Goal: Task Accomplishment & Management: Manage account settings

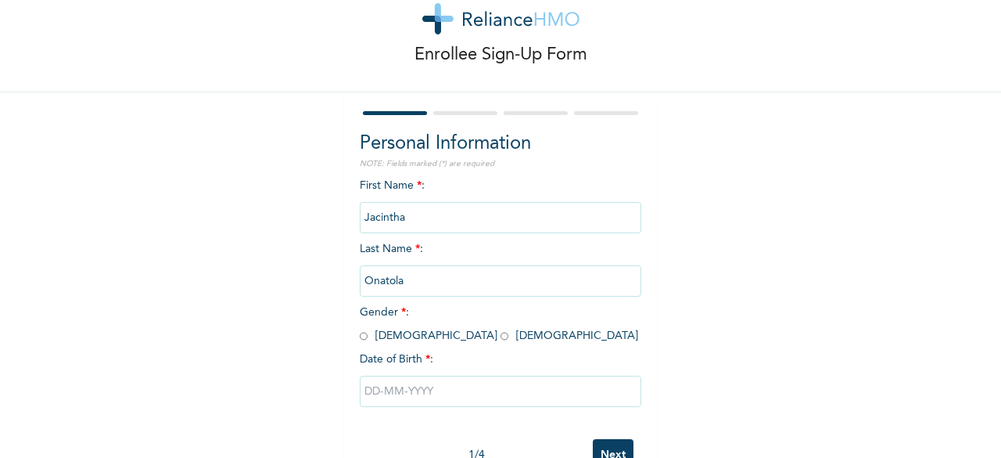
scroll to position [78, 0]
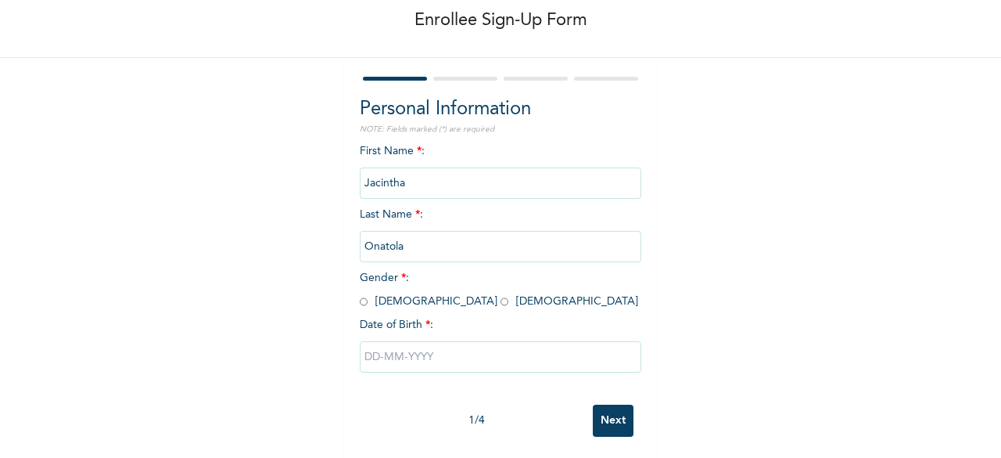
click at [501, 303] on input "radio" at bounding box center [505, 301] width 8 height 15
radio input "true"
click at [455, 369] on input "text" at bounding box center [501, 356] width 282 height 31
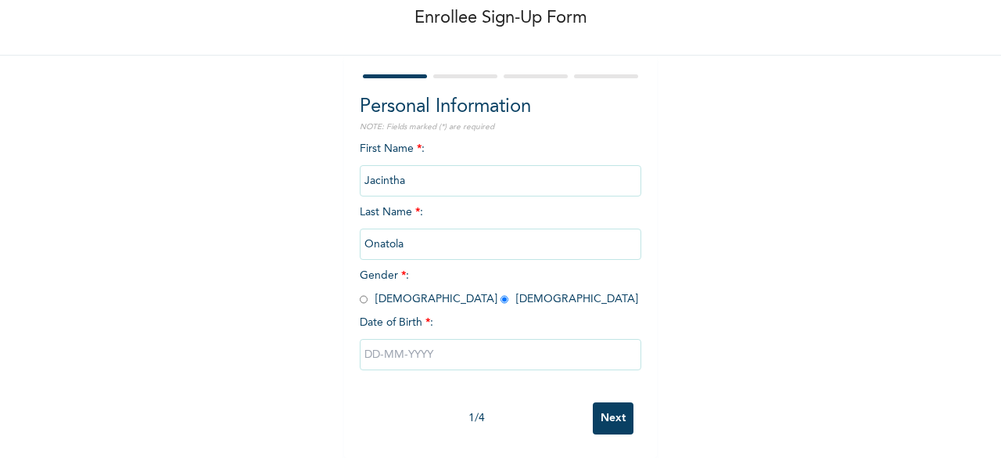
select select "8"
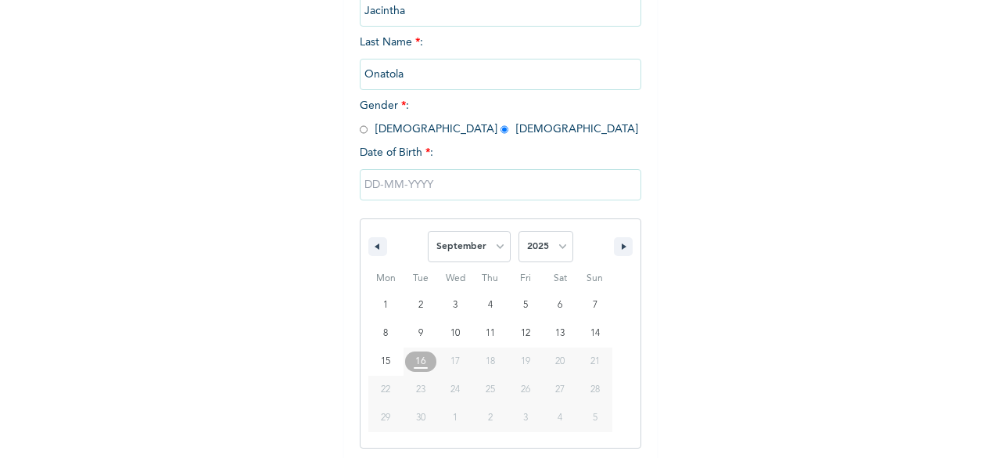
scroll to position [254, 0]
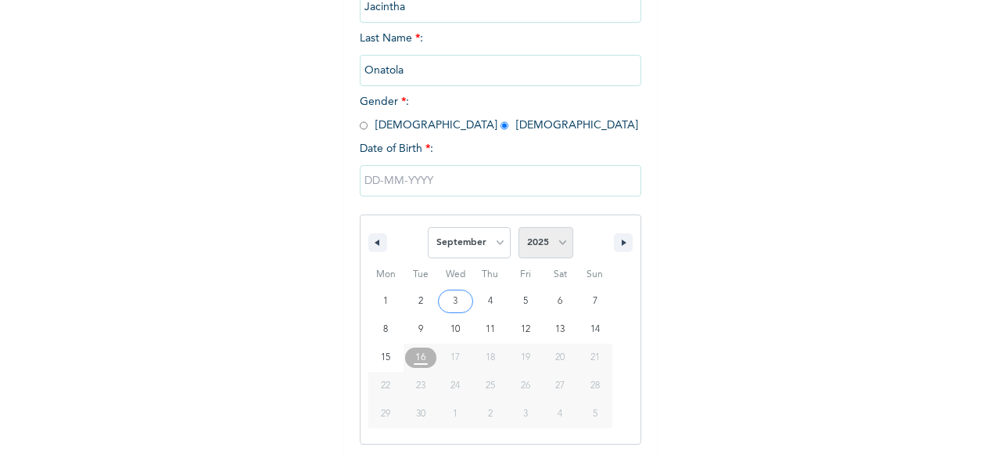
click at [556, 246] on select "2025 2024 2023 2022 2021 2020 2019 2018 2017 2016 2015 2014 2013 2012 2011 2010…" at bounding box center [546, 242] width 55 height 31
select select "2023"
click at [519, 228] on select "2025 2024 2023 2022 2021 2020 2019 2018 2017 2016 2015 2014 2013 2012 2011 2010…" at bounding box center [546, 242] width 55 height 31
click at [496, 238] on select "January February March April May June July August September October November De…" at bounding box center [469, 242] width 83 height 31
select select "0"
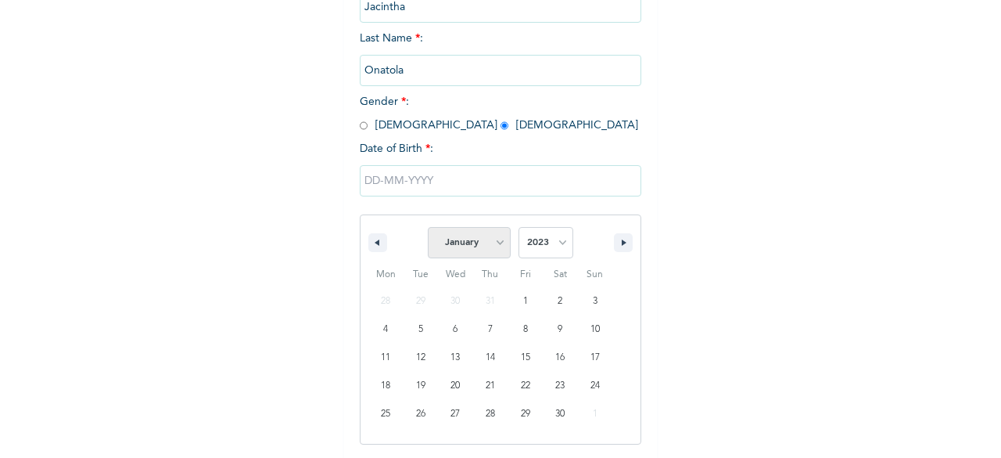
click at [428, 228] on select "January February March April May June July August September October November De…" at bounding box center [469, 242] width 83 height 31
type input "[DATE]"
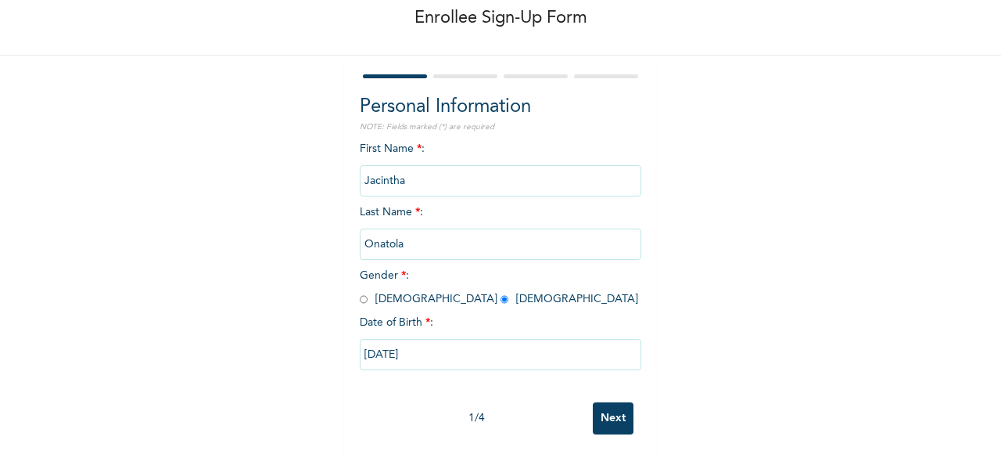
scroll to position [94, 0]
click at [606, 408] on input "Next" at bounding box center [613, 418] width 41 height 32
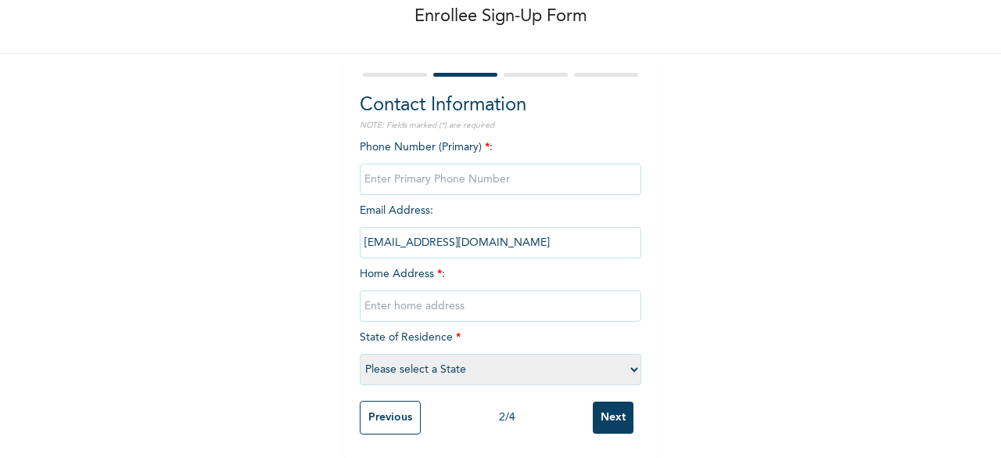
click at [489, 167] on input "phone" at bounding box center [501, 178] width 282 height 31
type input "08165179218"
click at [476, 294] on input "text" at bounding box center [501, 305] width 282 height 31
type input "[STREET_ADDRESS] Amikanle bus stop [GEOGRAPHIC_DATA] [GEOGRAPHIC_DATA]"
click at [569, 357] on select "Please select a State Abia Abuja (FCT) Adamawa Akwa Ibom Anambra Bauchi Bayelsa…" at bounding box center [501, 369] width 282 height 31
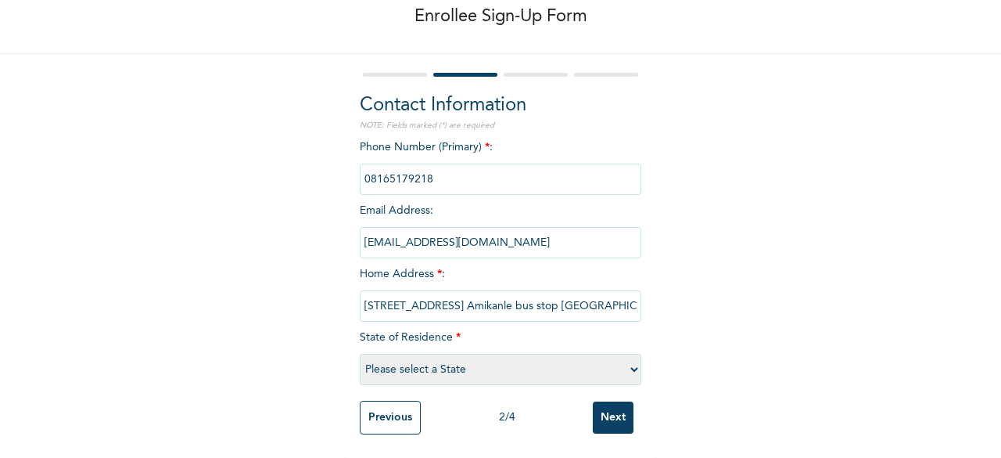
select select "25"
click at [360, 354] on select "Please select a State Abia Abuja (FCT) Adamawa Akwa Ibom Anambra Bauchi Bayelsa…" at bounding box center [501, 369] width 282 height 31
click at [604, 405] on input "Next" at bounding box center [613, 417] width 41 height 32
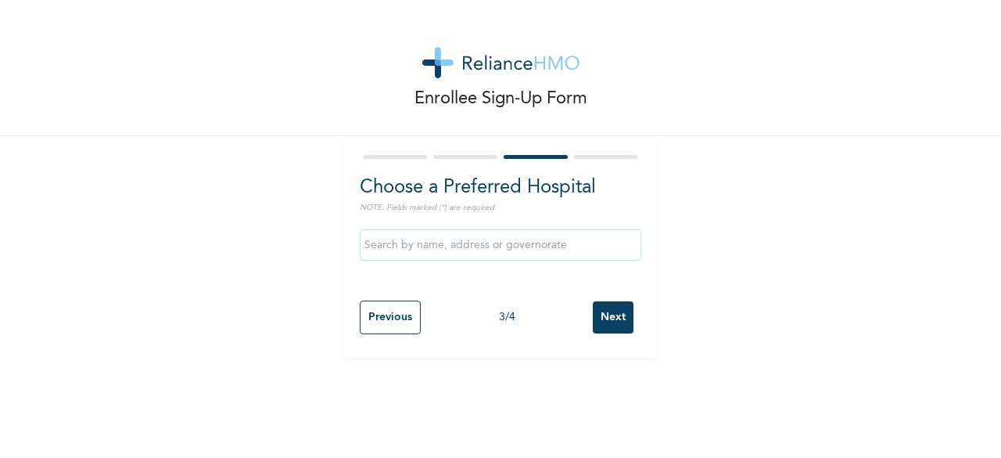
click at [614, 396] on div "Enrollee Sign-Up Form Choose a Preferred Hospital NOTE: Fields marked (*) are r…" at bounding box center [500, 229] width 1001 height 458
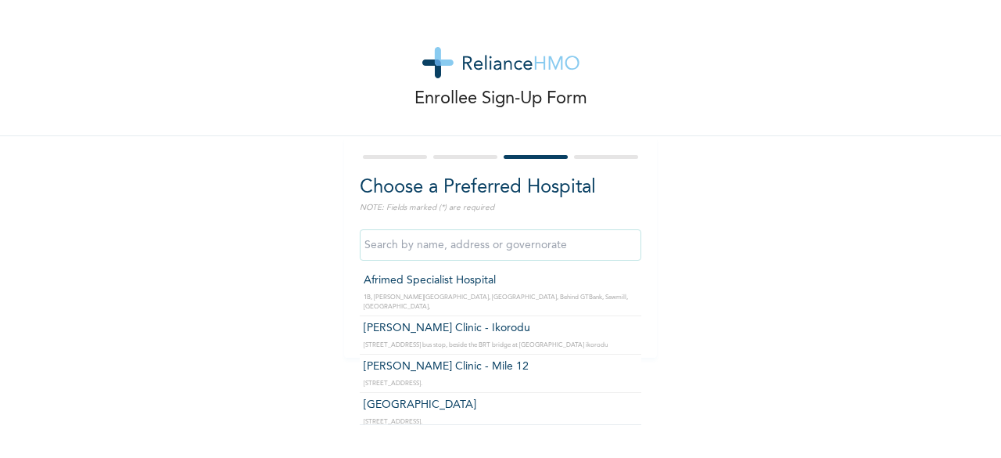
click at [497, 246] on input "text" at bounding box center [501, 244] width 282 height 31
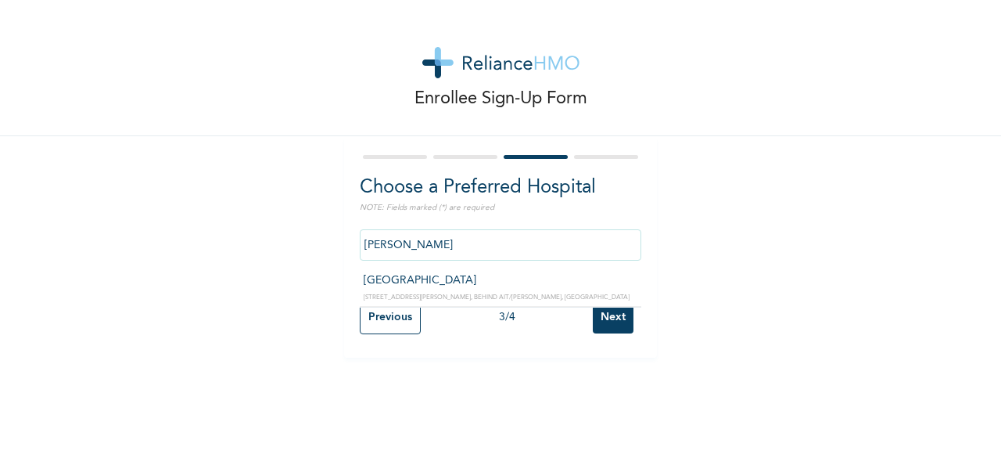
type input "Paulate Hospital"
click at [612, 318] on input "Next" at bounding box center [613, 317] width 41 height 32
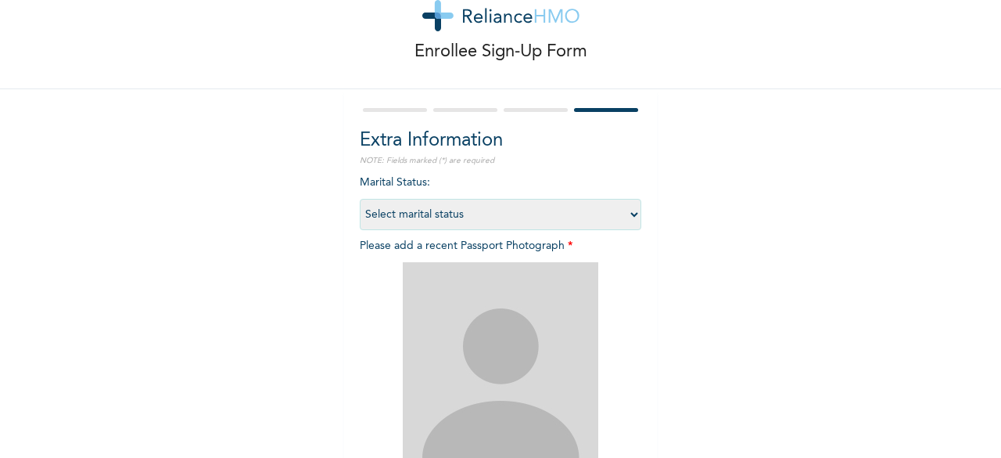
scroll to position [156, 0]
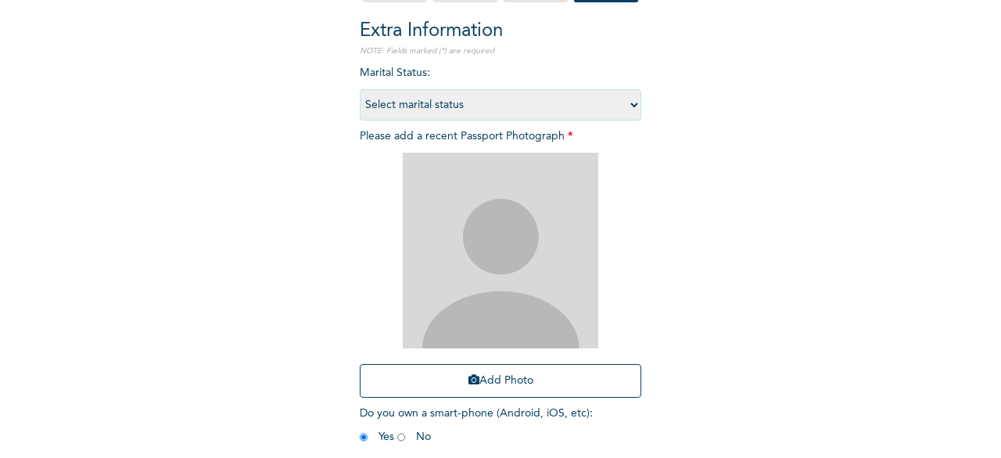
click at [630, 102] on select "Select marital status Single Married Divorced Widow/Widower" at bounding box center [501, 104] width 282 height 31
select select "1"
click at [360, 89] on select "Select marital status Single Married Divorced Widow/Widower" at bounding box center [501, 104] width 282 height 31
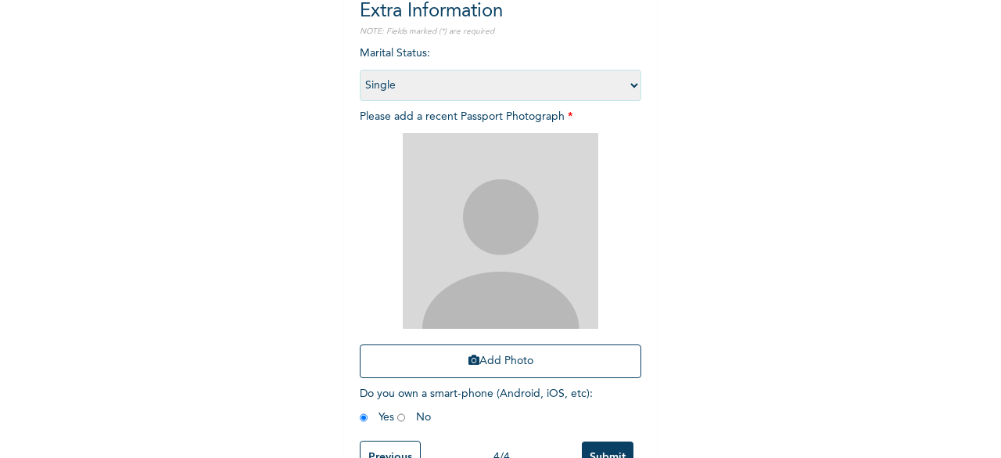
scroll to position [228, 0]
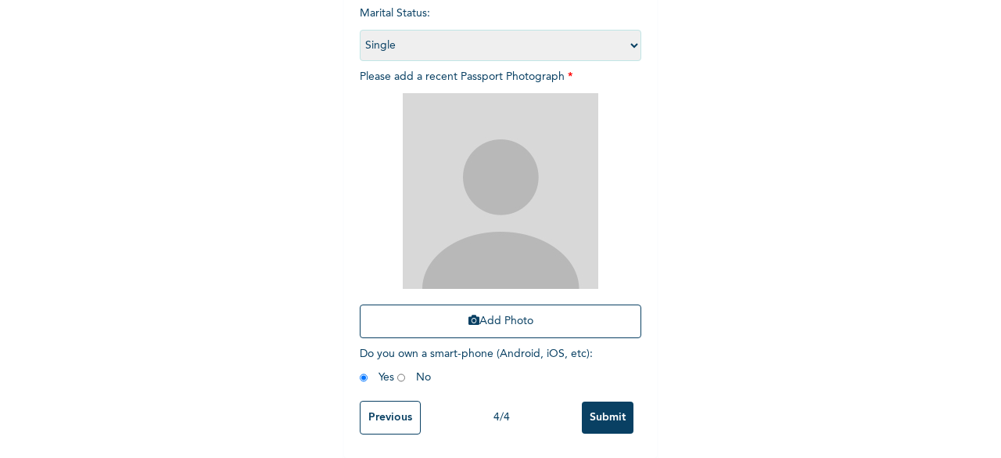
click at [397, 370] on input "radio" at bounding box center [401, 377] width 8 height 15
radio input "true"
click at [360, 370] on input "radio" at bounding box center [364, 377] width 8 height 15
radio input "true"
click at [397, 370] on input "radio" at bounding box center [401, 377] width 8 height 15
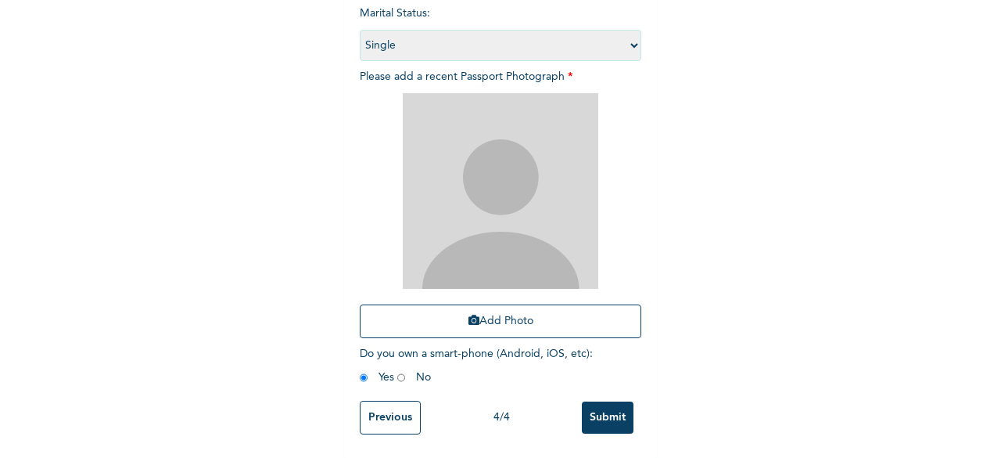
radio input "true"
click at [614, 411] on input "Submit" at bounding box center [608, 417] width 52 height 32
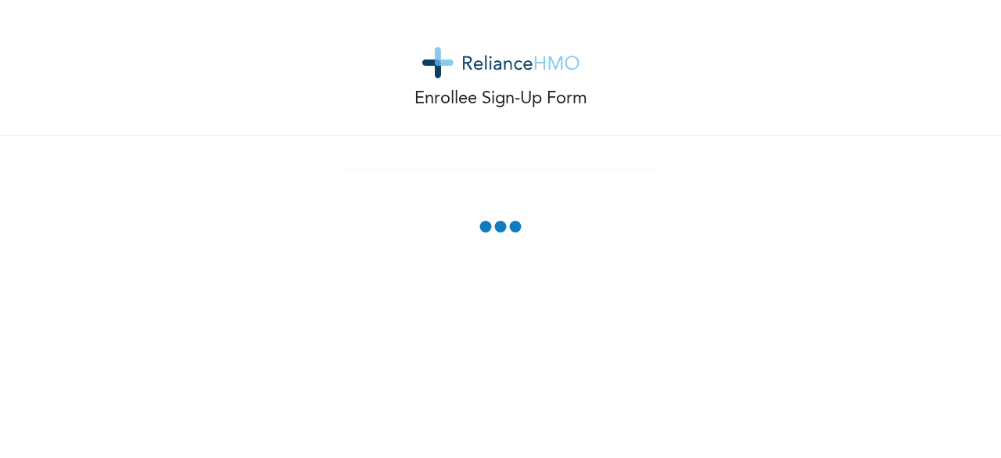
scroll to position [142, 0]
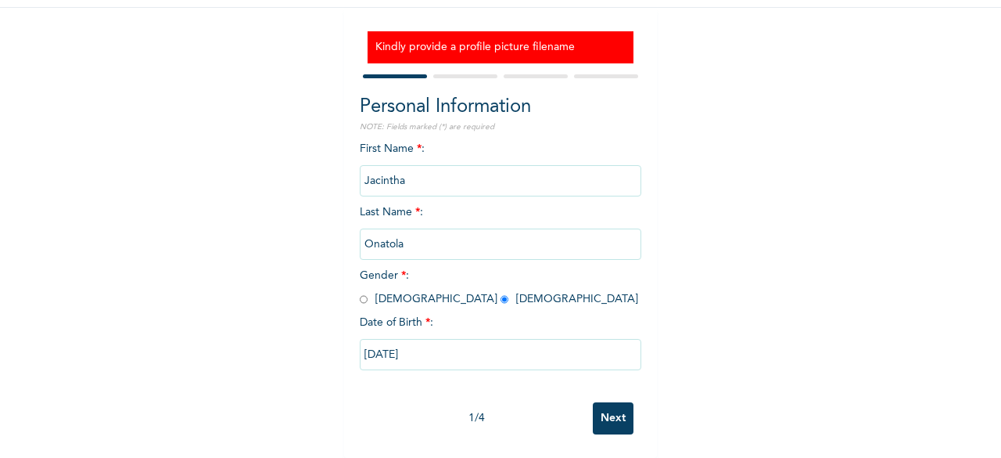
click at [610, 407] on input "Next" at bounding box center [613, 418] width 41 height 32
select select "25"
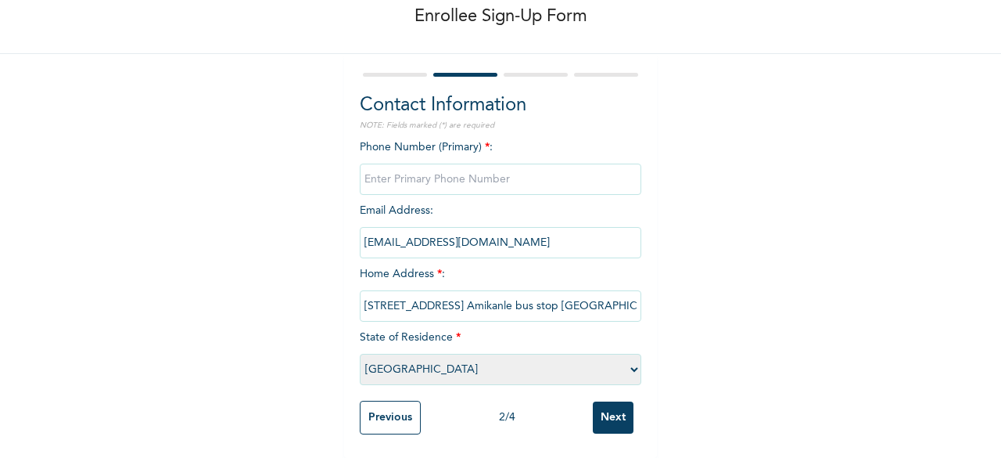
scroll to position [94, 0]
click at [610, 407] on input "Next" at bounding box center [613, 417] width 41 height 32
type input "08165179218"
click at [392, 412] on input "Previous" at bounding box center [390, 417] width 61 height 34
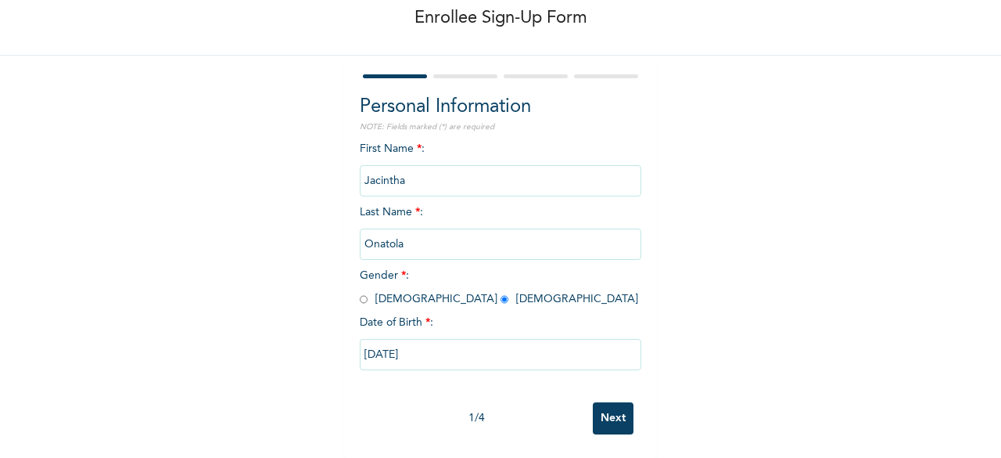
click at [607, 404] on input "Next" at bounding box center [613, 418] width 41 height 32
select select "25"
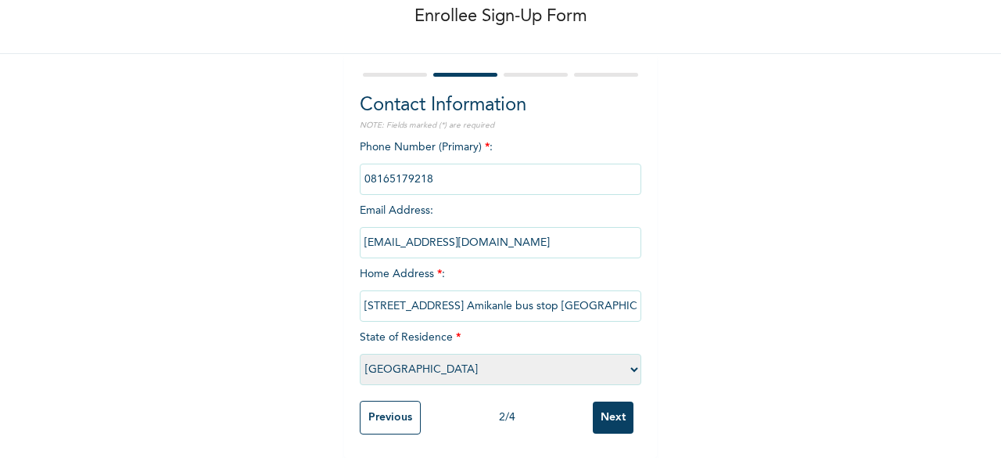
click at [604, 406] on input "Next" at bounding box center [613, 417] width 41 height 32
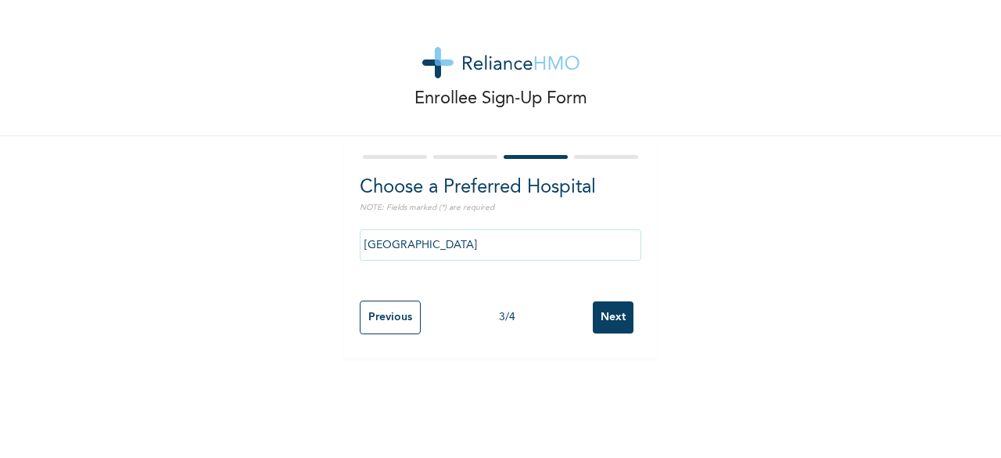
click at [616, 320] on input "Next" at bounding box center [613, 317] width 41 height 32
select select "1"
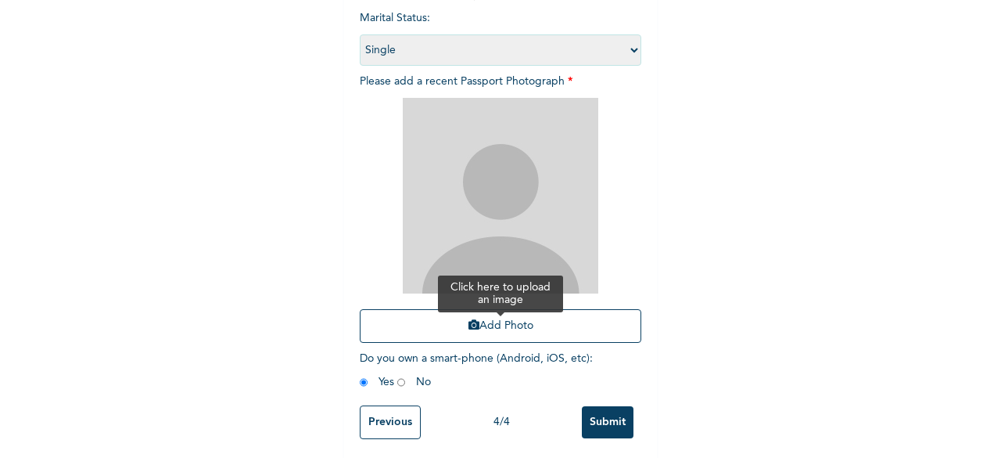
scroll to position [228, 0]
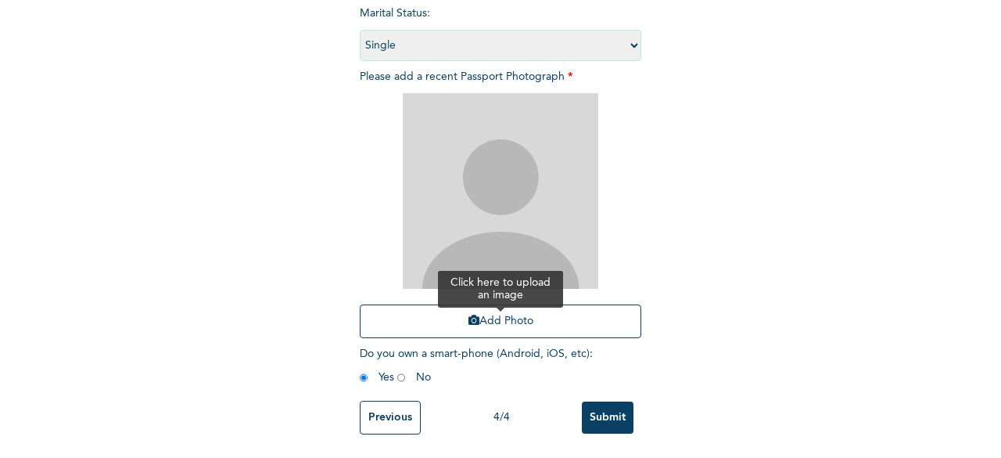
click at [533, 304] on button "Add Photo" at bounding box center [501, 321] width 282 height 34
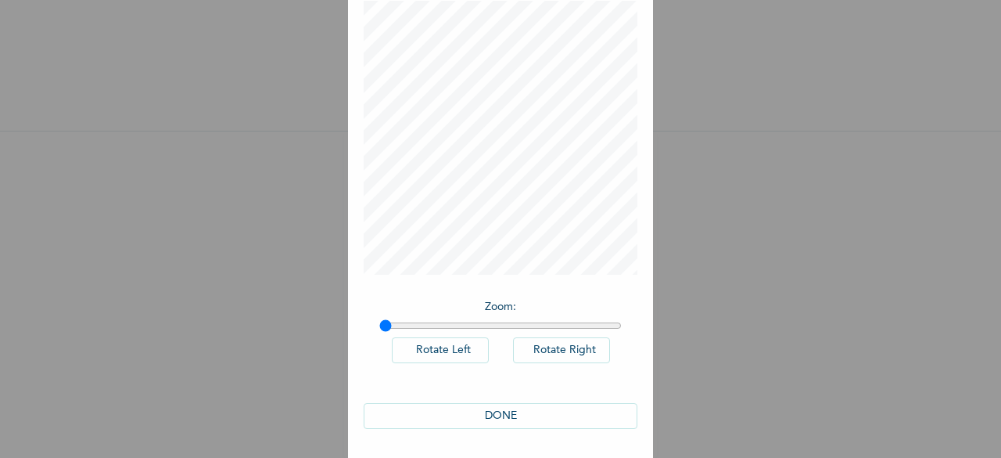
scroll to position [88, 0]
click at [524, 415] on button "DONE" at bounding box center [501, 415] width 274 height 26
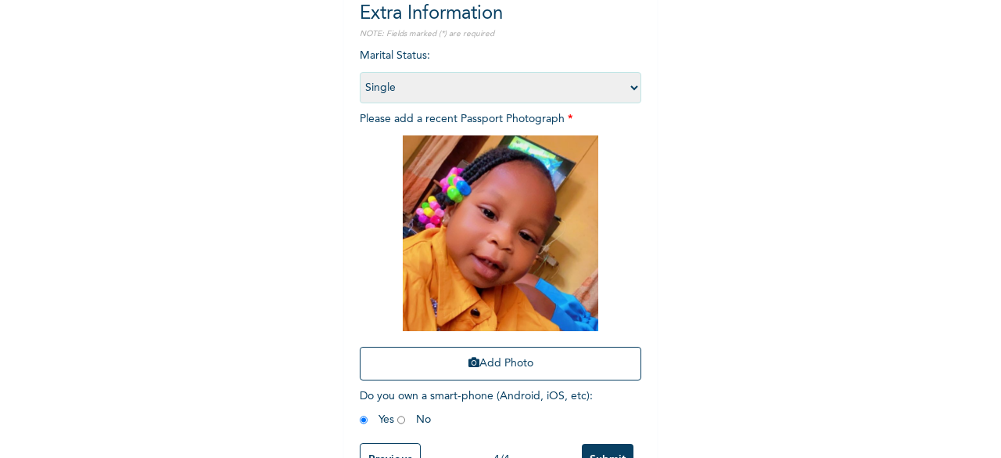
scroll to position [228, 0]
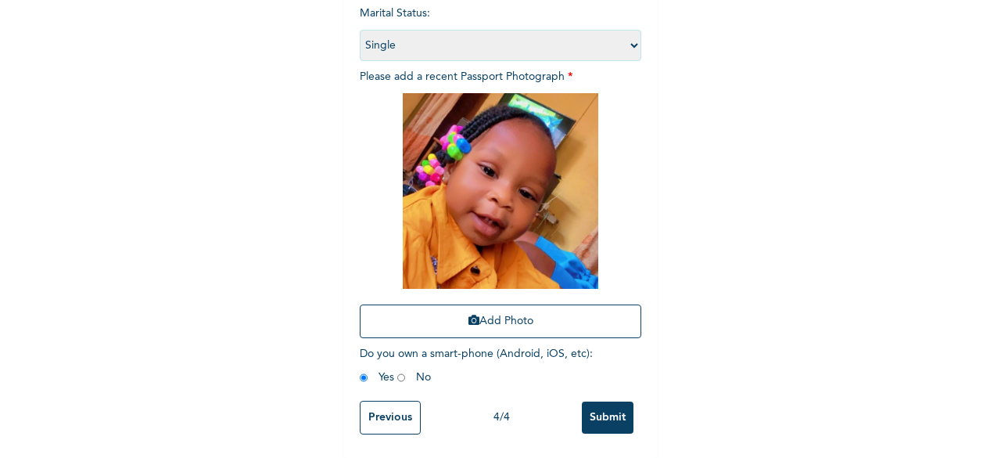
click at [613, 411] on input "Submit" at bounding box center [608, 417] width 52 height 32
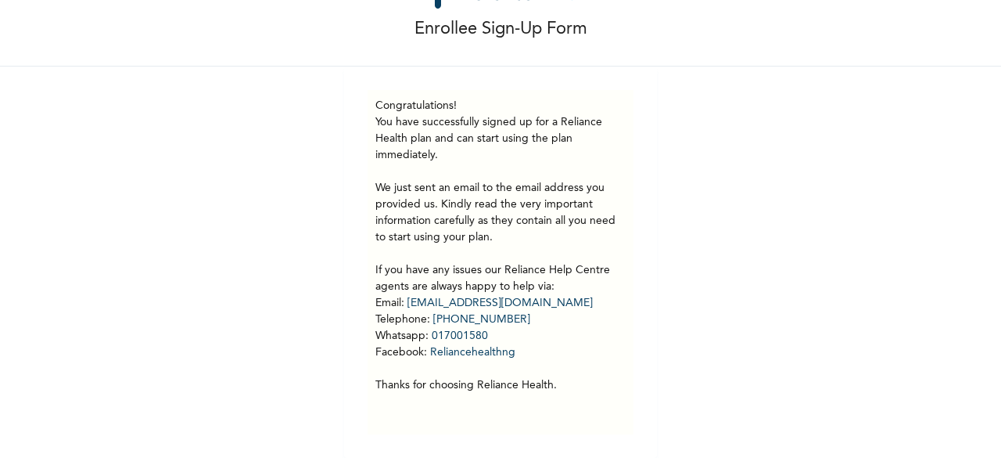
scroll to position [81, 0]
click at [476, 297] on a"] "hellonigeria@getreliancehealth.com" at bounding box center [500, 302] width 185 height 11
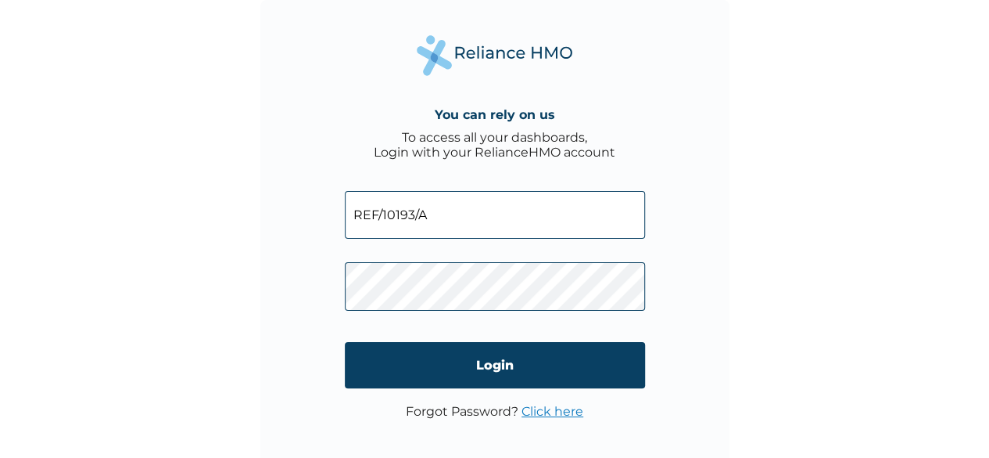
drag, startPoint x: 434, startPoint y: 218, endPoint x: 309, endPoint y: 215, distance: 125.2
click at [309, 215] on div "You can rely on us To access all your dashboards, Login with your RelianceHMO a…" at bounding box center [494, 234] width 469 height 469
paste input "209"
type input "REF/10209/A"
click at [263, 295] on div "You can rely on us To access all your dashboards, Login with your RelianceHMO a…" at bounding box center [494, 234] width 469 height 469
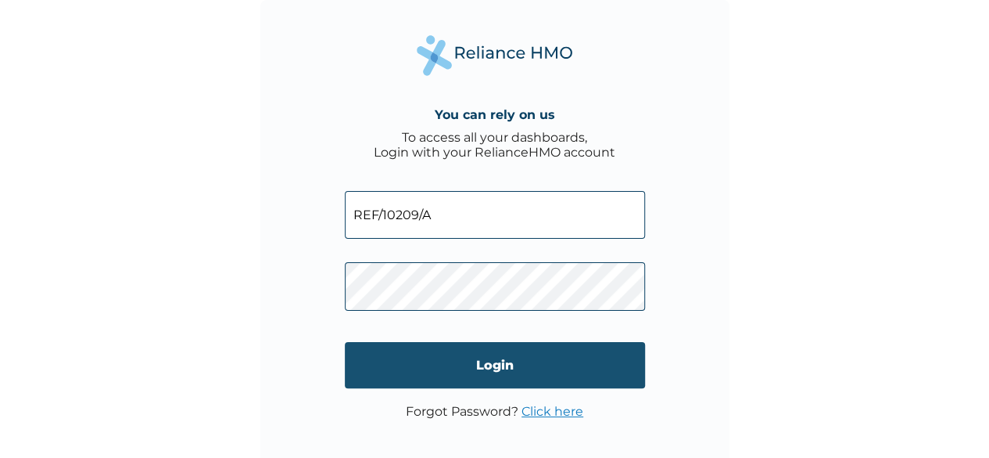
click at [390, 365] on input "Login" at bounding box center [495, 365] width 300 height 46
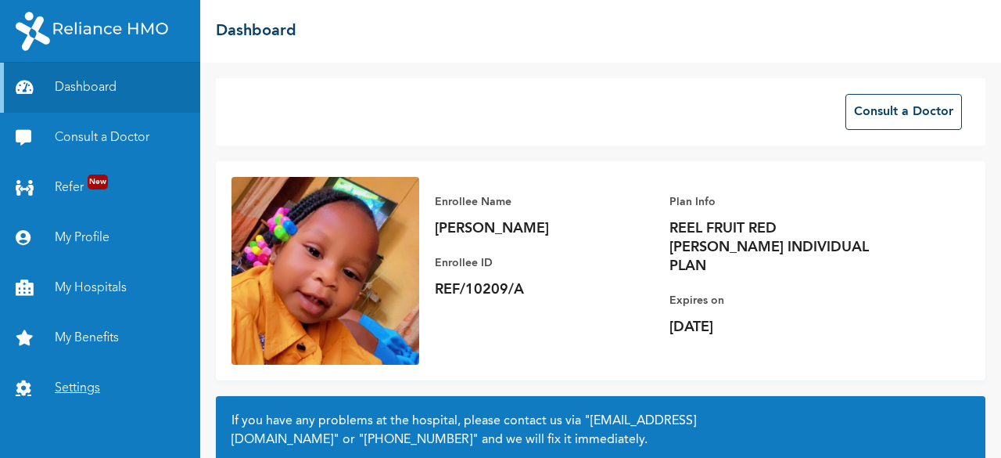
click at [74, 382] on link "Settings" at bounding box center [100, 388] width 200 height 50
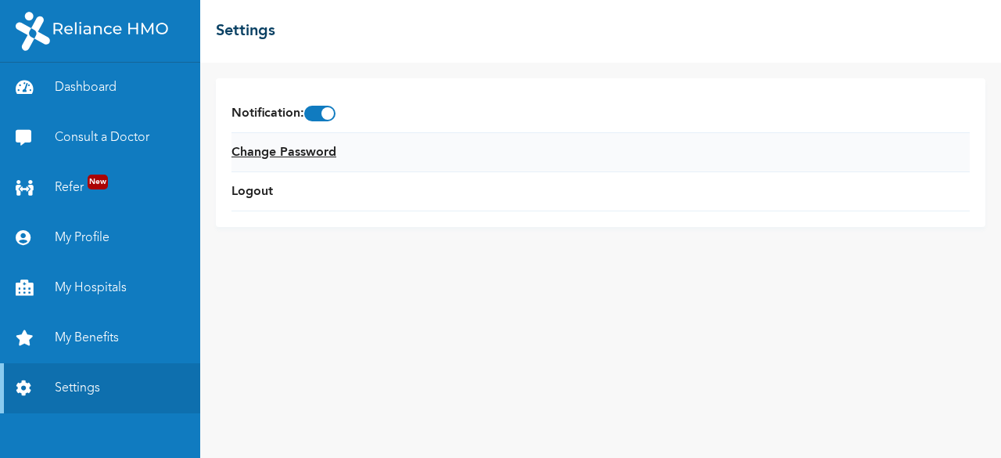
click at [313, 153] on link "Change Password" at bounding box center [284, 152] width 105 height 19
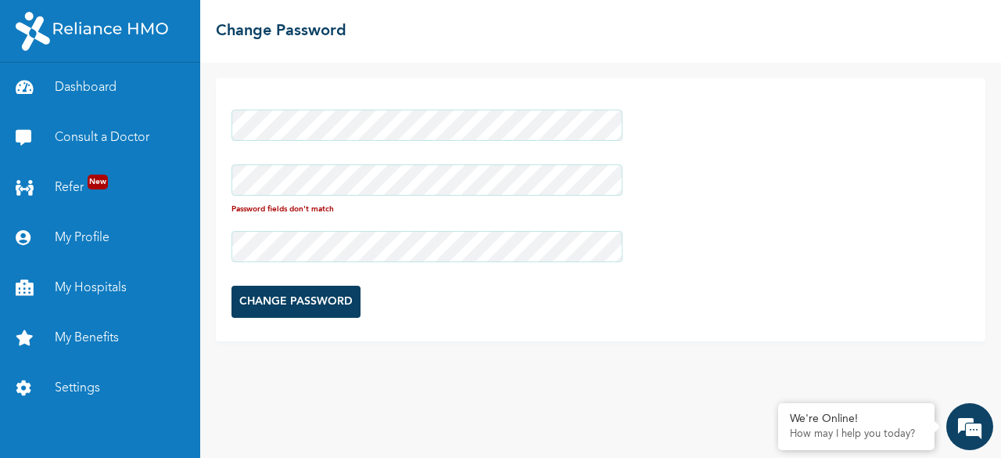
click at [216, 246] on div "Password fields don't match CHANGE PASSWORD" at bounding box center [601, 209] width 770 height 263
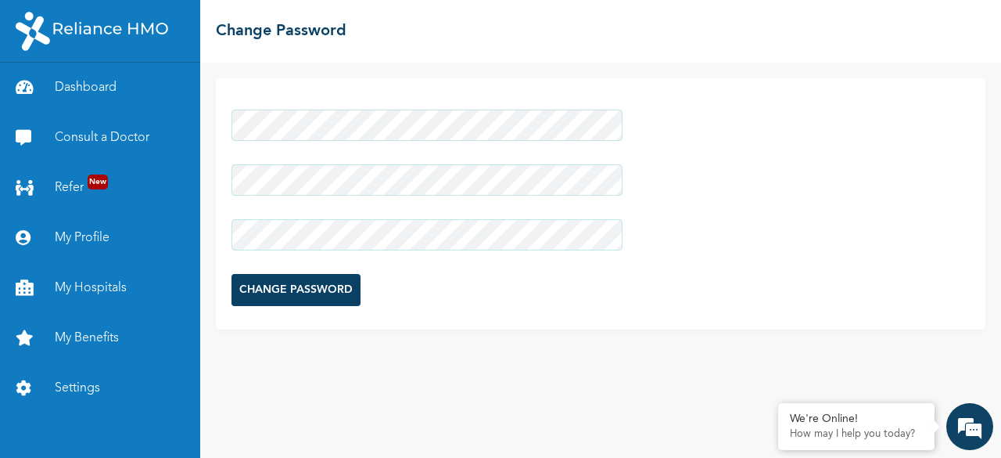
click at [519, 394] on div "CHANGE PASSWORD" at bounding box center [600, 260] width 801 height 395
click at [309, 292] on input "CHANGE PASSWORD" at bounding box center [296, 290] width 129 height 32
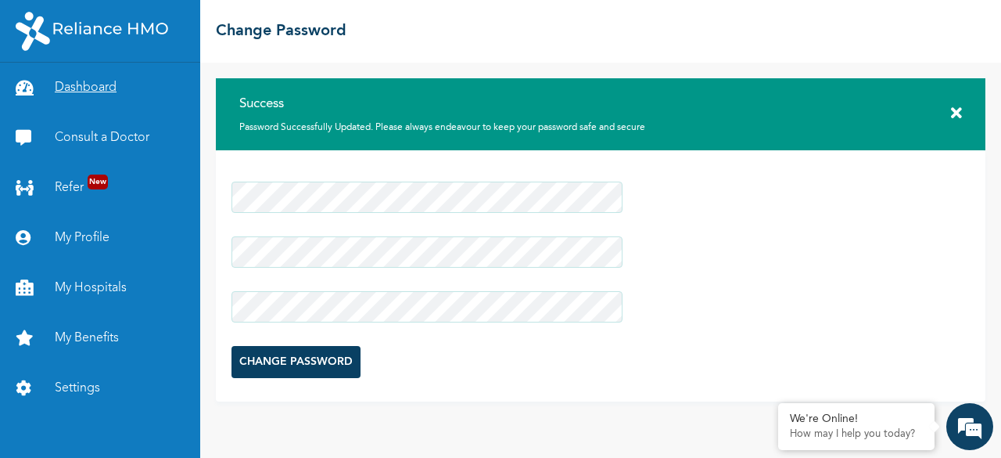
click at [124, 83] on link "Dashboard" at bounding box center [100, 88] width 200 height 50
